Goal: Information Seeking & Learning: Learn about a topic

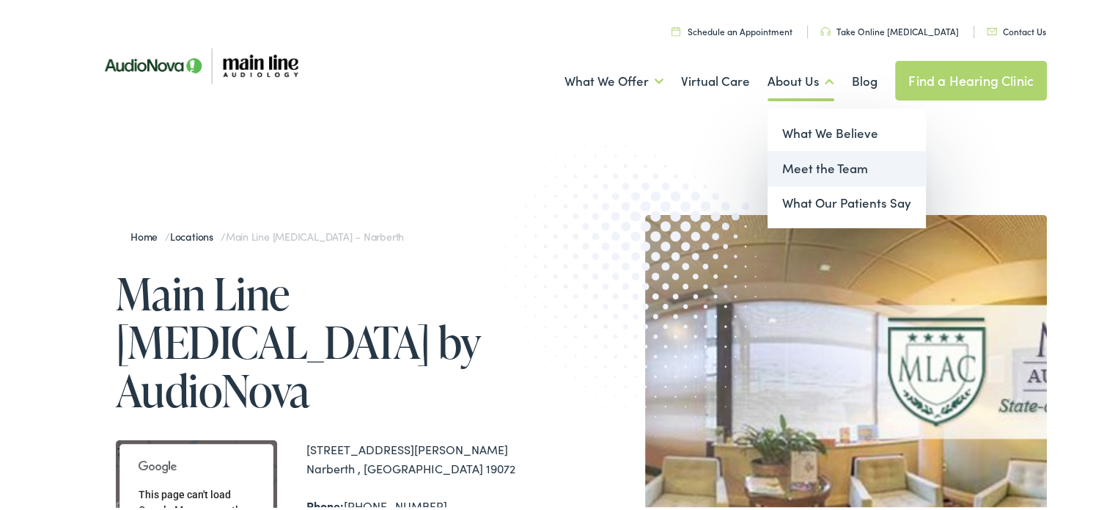
click at [812, 167] on link "Meet the Team" at bounding box center [847, 166] width 158 height 35
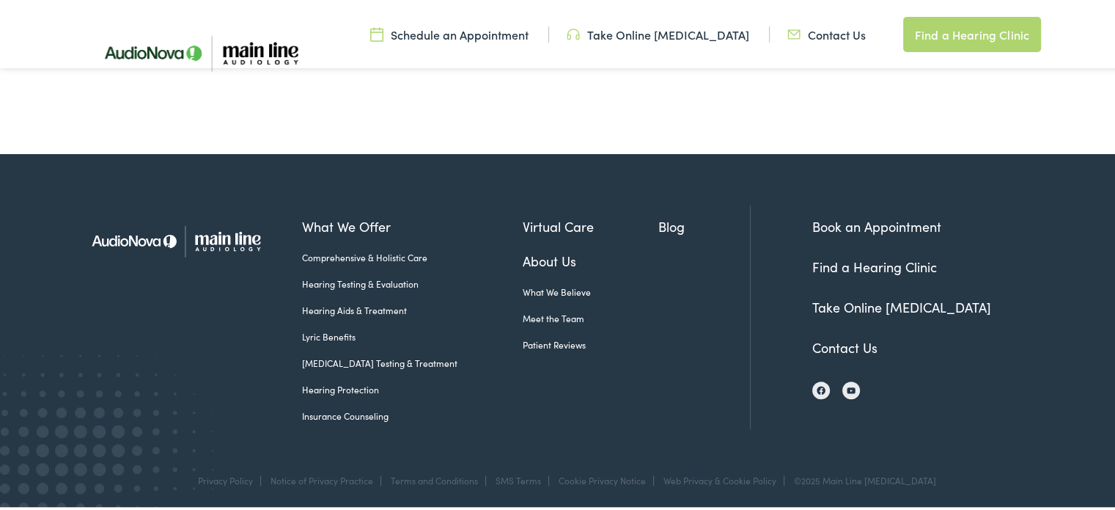
scroll to position [1434, 0]
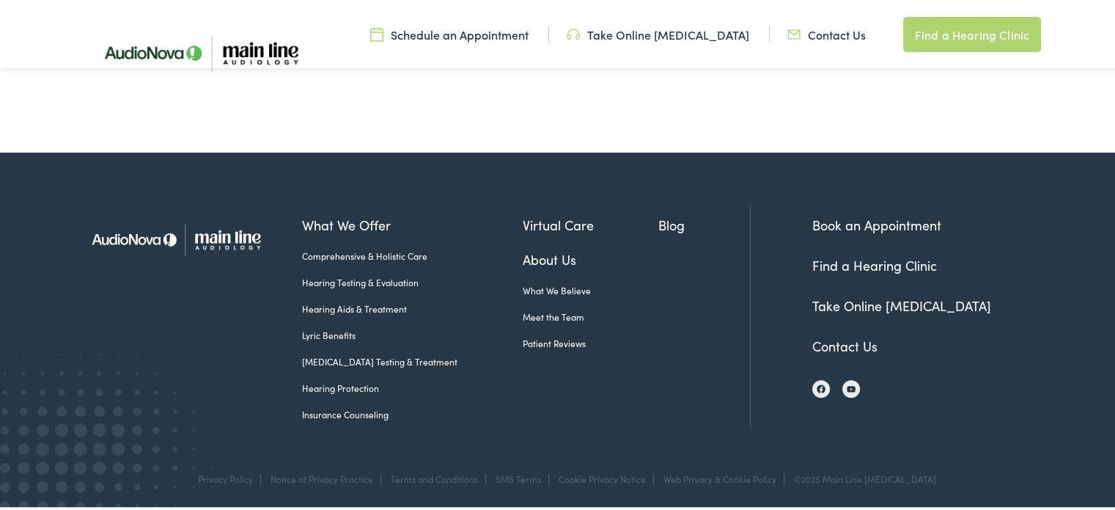
click at [141, 235] on img at bounding box center [180, 237] width 202 height 71
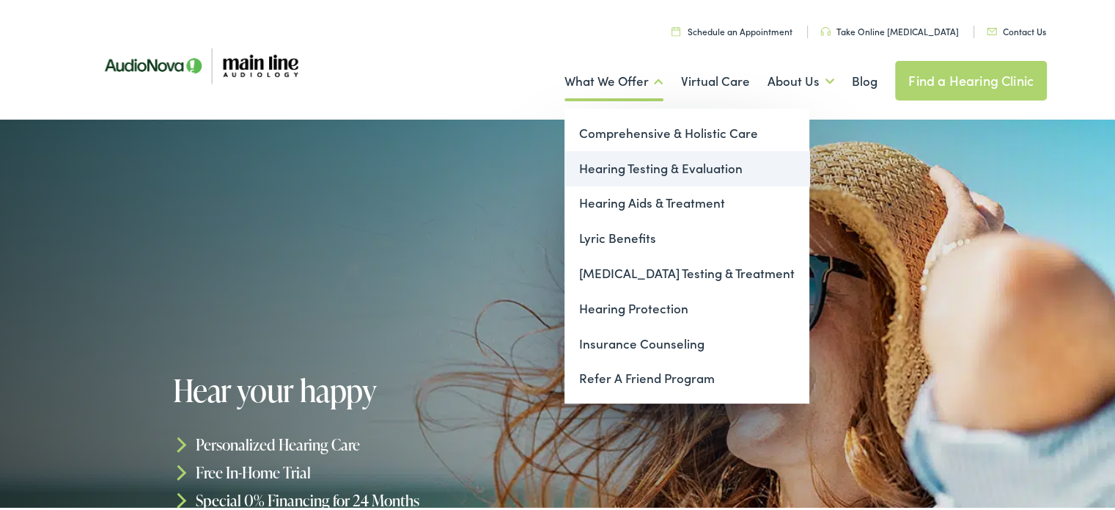
click at [603, 163] on link "Hearing Testing & Evaluation" at bounding box center [687, 166] width 245 height 35
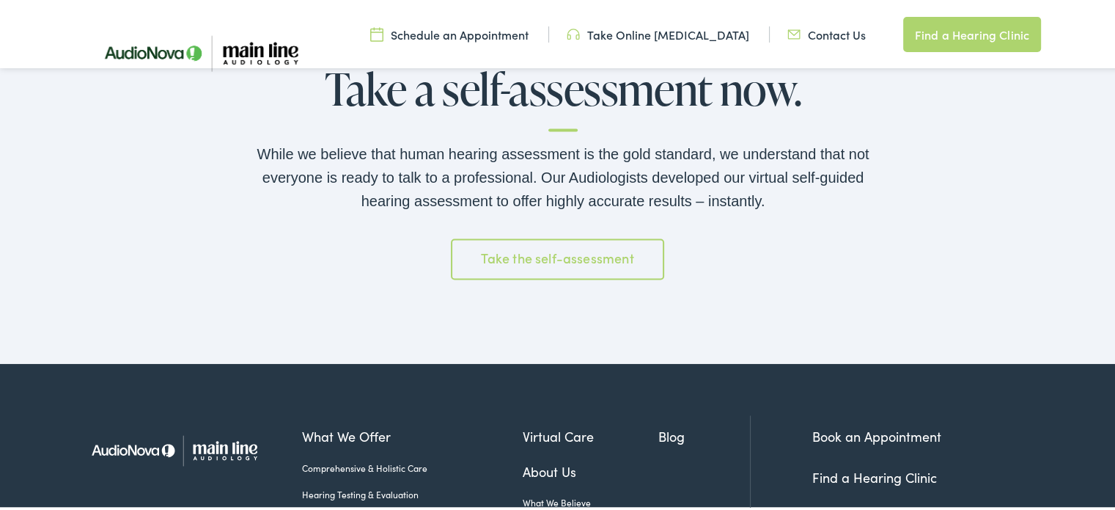
scroll to position [2126, 0]
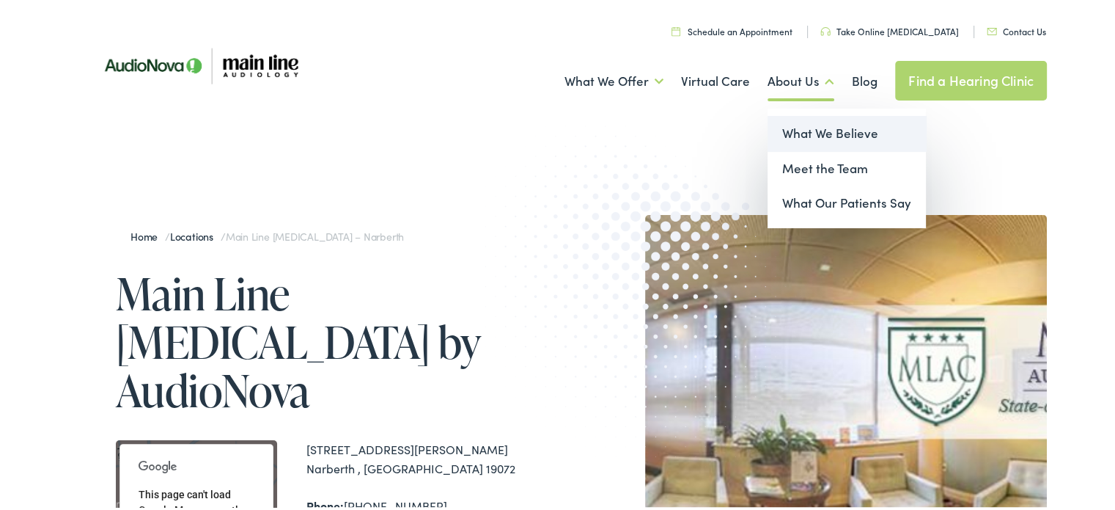
click at [811, 130] on link "What We Believe" at bounding box center [847, 131] width 158 height 35
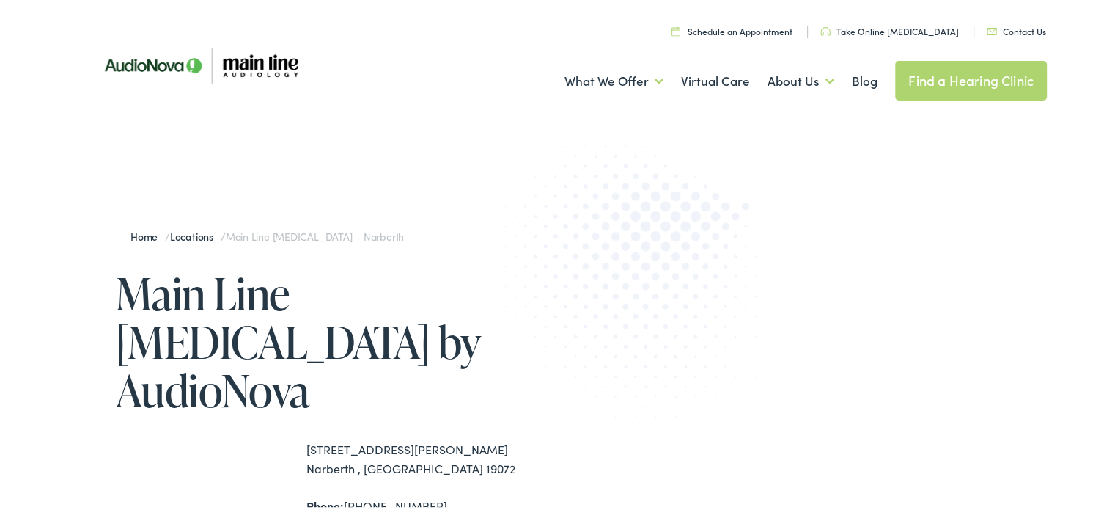
scroll to position [147, 0]
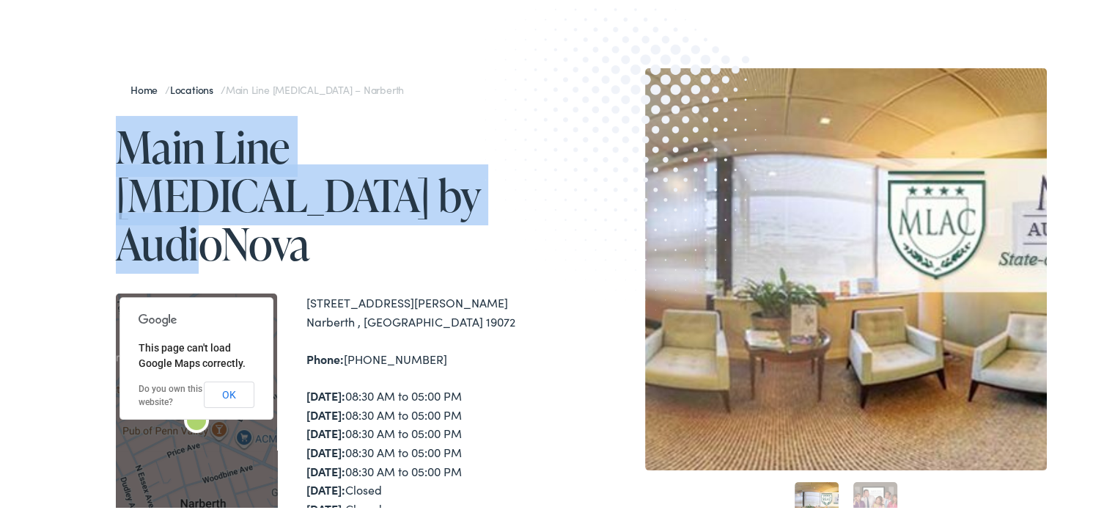
drag, startPoint x: 113, startPoint y: 141, endPoint x: 326, endPoint y: 203, distance: 221.6
click at [326, 203] on h1 "Main Line [MEDICAL_DATA] by AudioNova" at bounding box center [339, 192] width 447 height 145
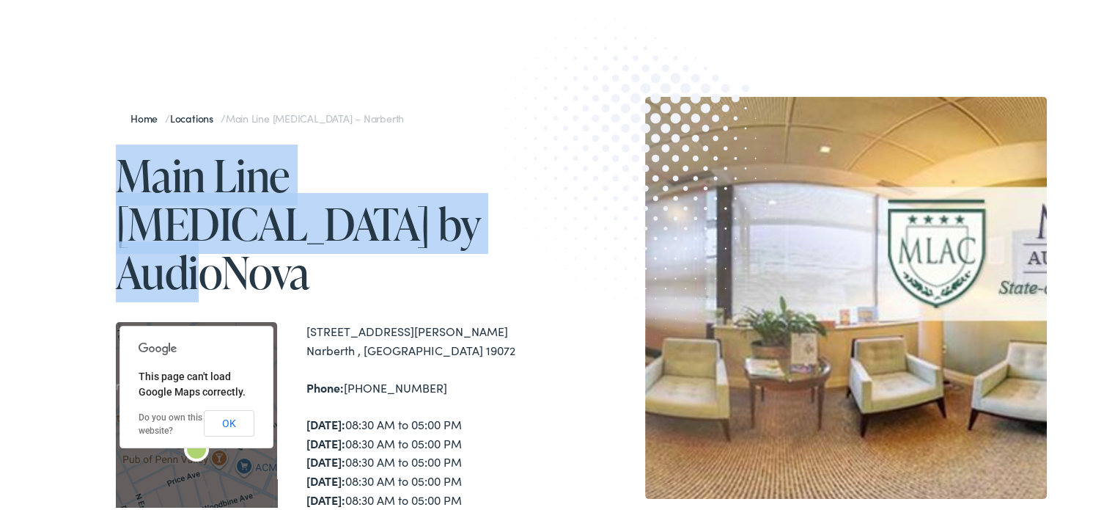
scroll to position [0, 0]
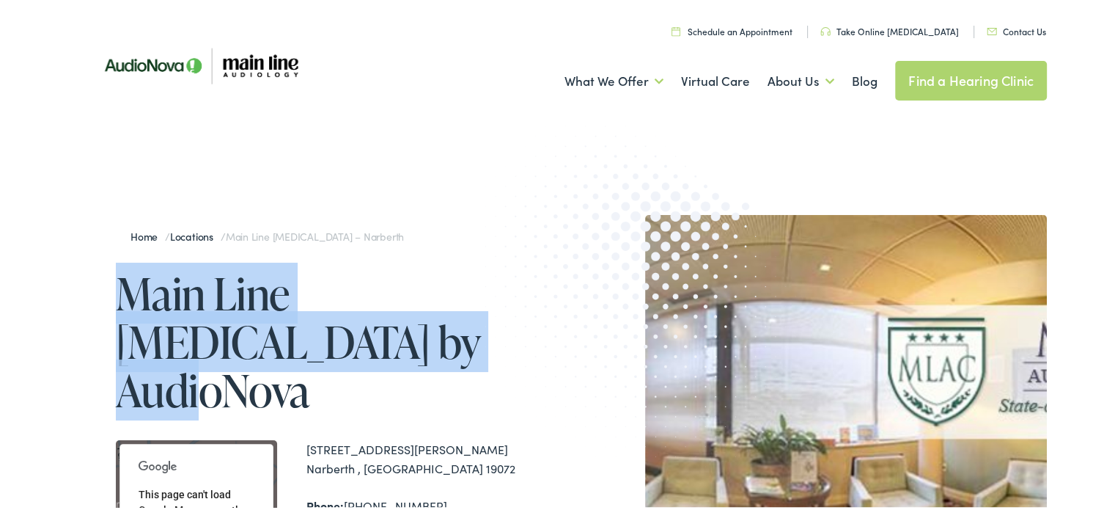
copy h1 "Main Line [MEDICAL_DATA] by AudioNova"
